Goal: Find specific page/section: Find specific page/section

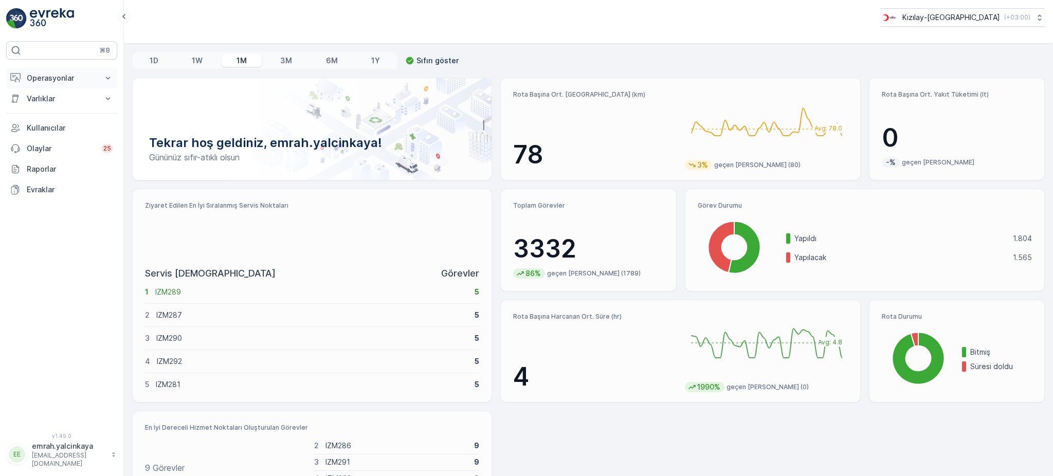
click at [67, 73] on p "Operasyonlar" at bounding box center [62, 78] width 70 height 10
click at [59, 122] on p "Routes & Tasks" at bounding box center [52, 124] width 53 height 10
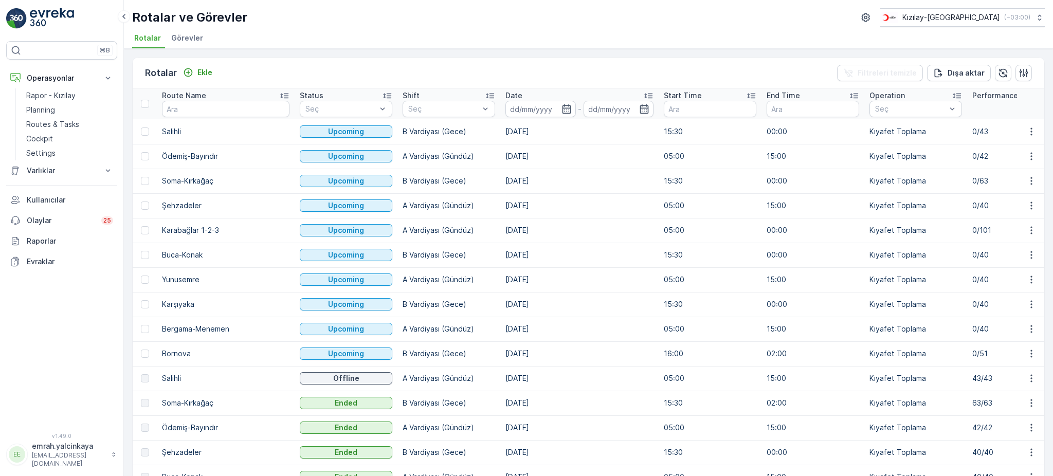
scroll to position [68, 0]
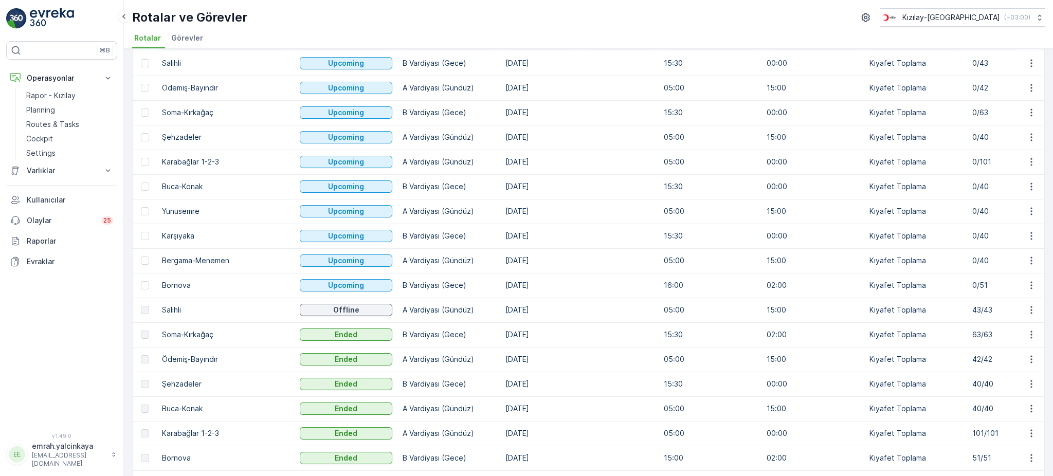
click at [967, 312] on td "43/43" at bounding box center [1018, 310] width 103 height 25
